Goal: Information Seeking & Learning: Check status

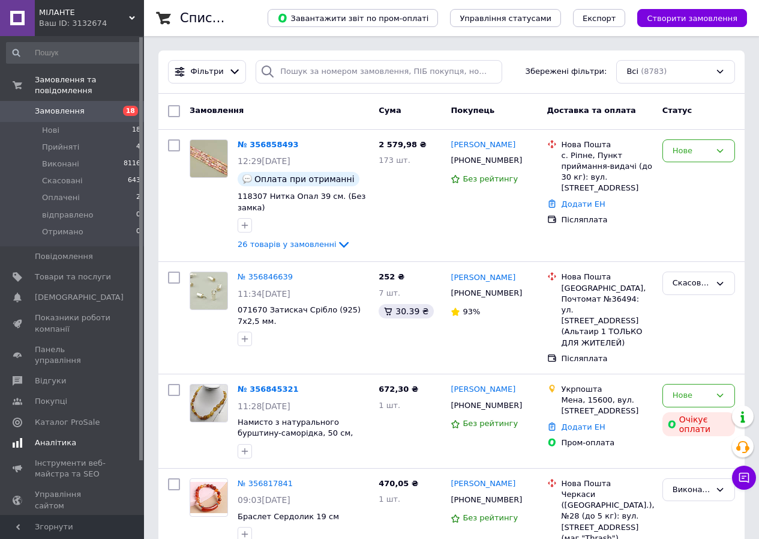
click at [44, 437] on span "Аналітика" at bounding box center [55, 442] width 41 height 11
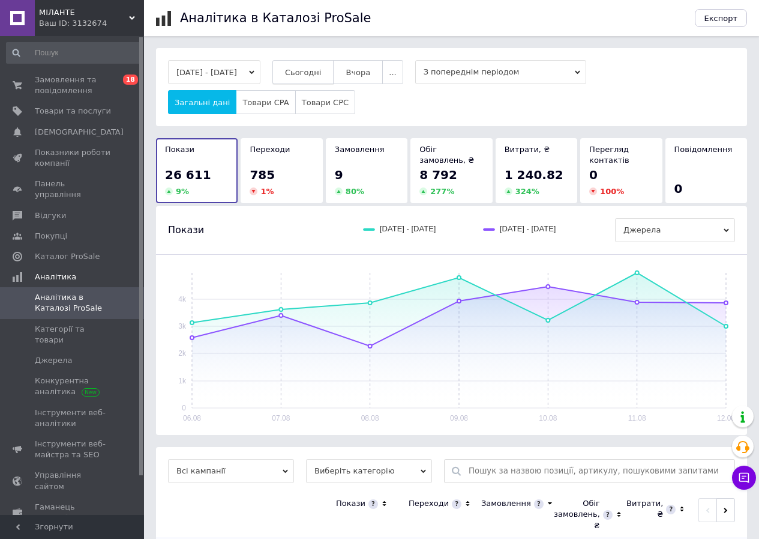
click at [329, 66] on button "Сьогодні" at bounding box center [304, 72] width 62 height 24
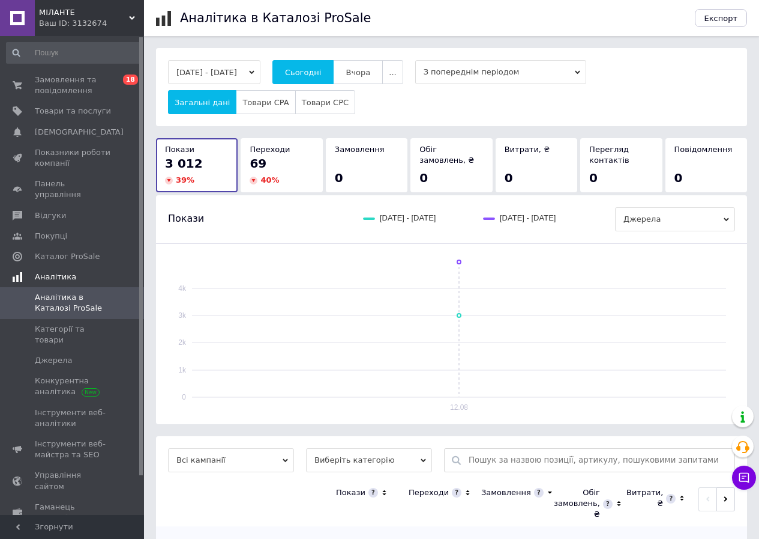
click at [71, 271] on span "Аналітика" at bounding box center [89, 276] width 109 height 11
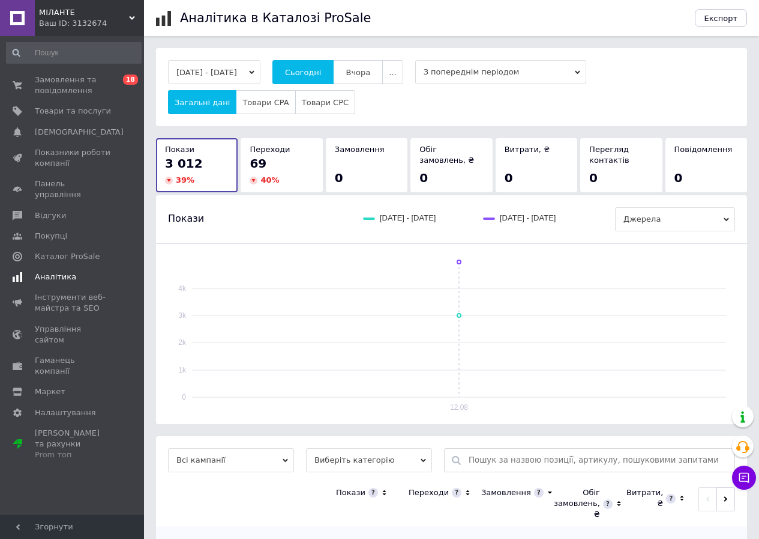
click at [64, 271] on span "Аналітика" at bounding box center [55, 276] width 41 height 11
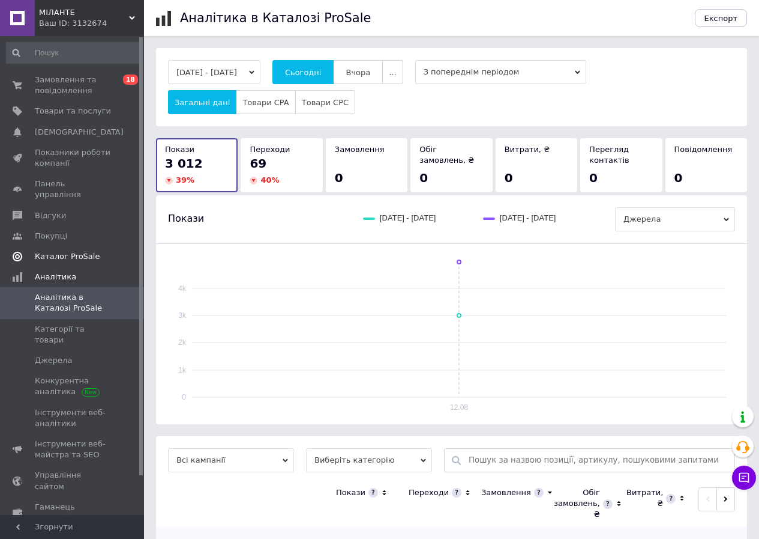
click at [51, 251] on span "Каталог ProSale" at bounding box center [67, 256] width 65 height 11
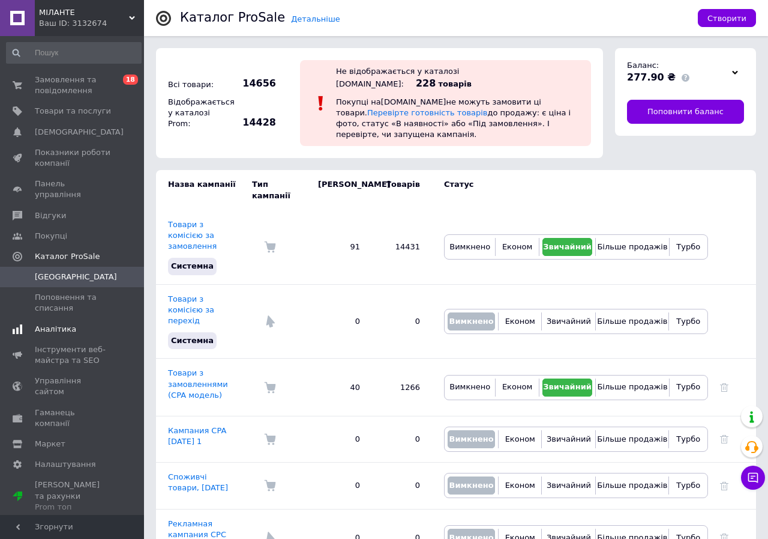
click at [62, 324] on span "Аналітика" at bounding box center [55, 329] width 41 height 11
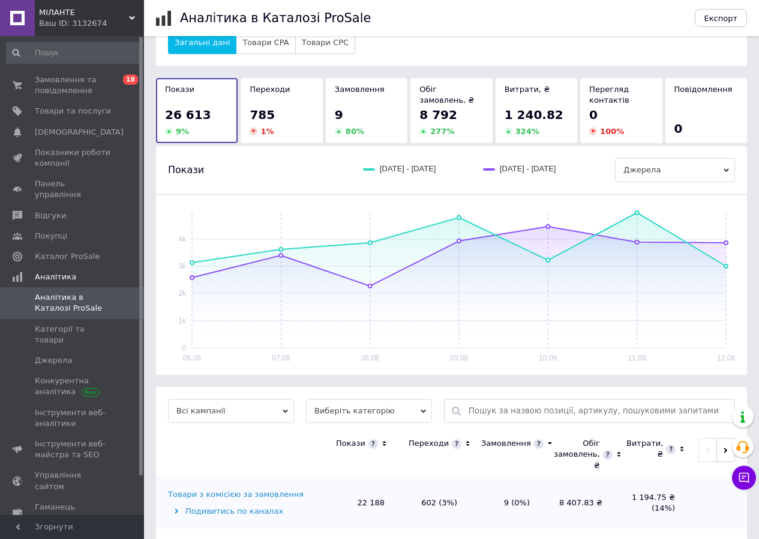
scroll to position [125, 0]
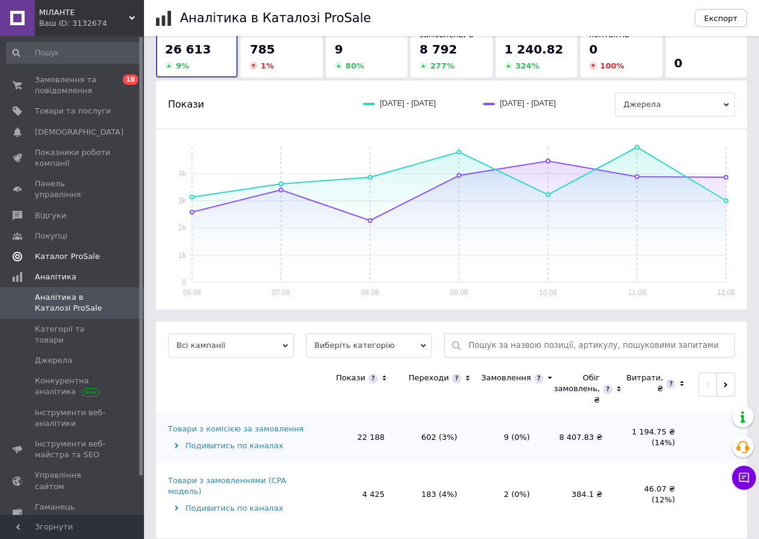
click at [62, 251] on span "Каталог ProSale" at bounding box center [67, 256] width 65 height 11
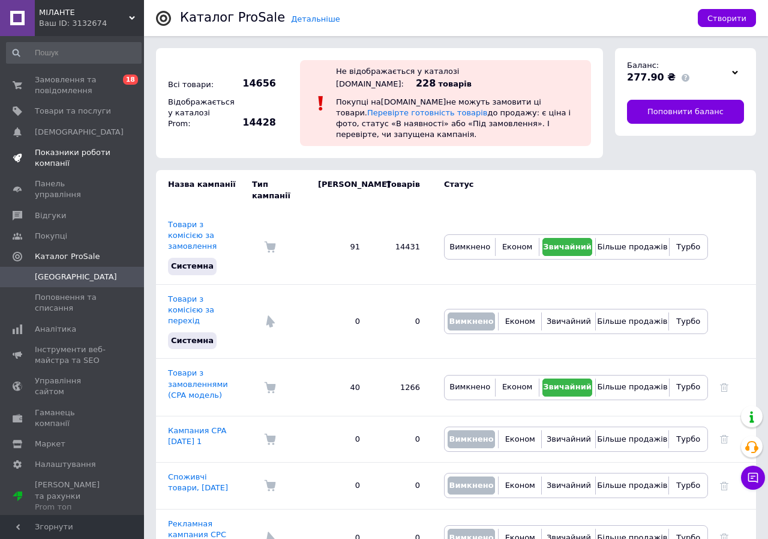
click at [62, 152] on span "Показники роботи компанії" at bounding box center [73, 158] width 76 height 22
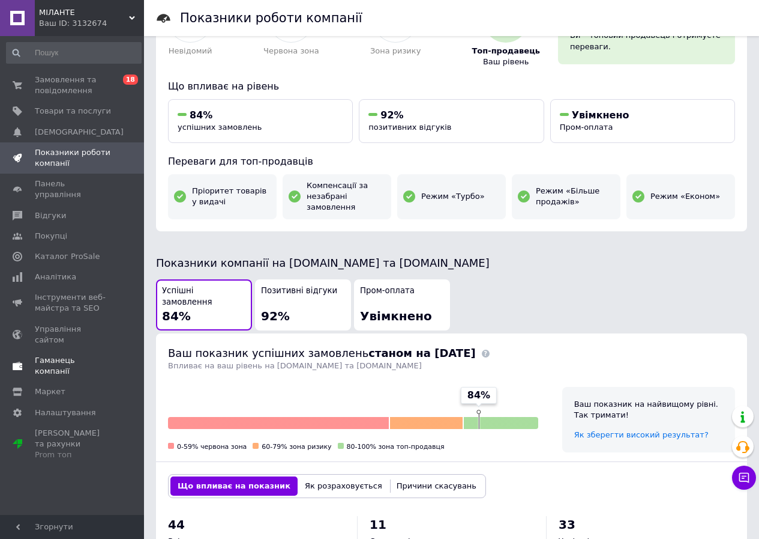
scroll to position [29, 0]
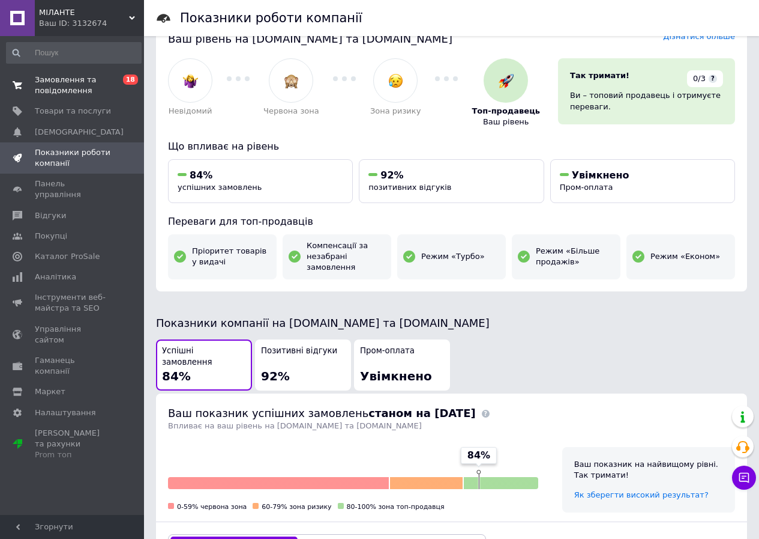
click at [53, 77] on span "Замовлення та повідомлення" at bounding box center [73, 85] width 76 height 22
